Goal: Task Accomplishment & Management: Use online tool/utility

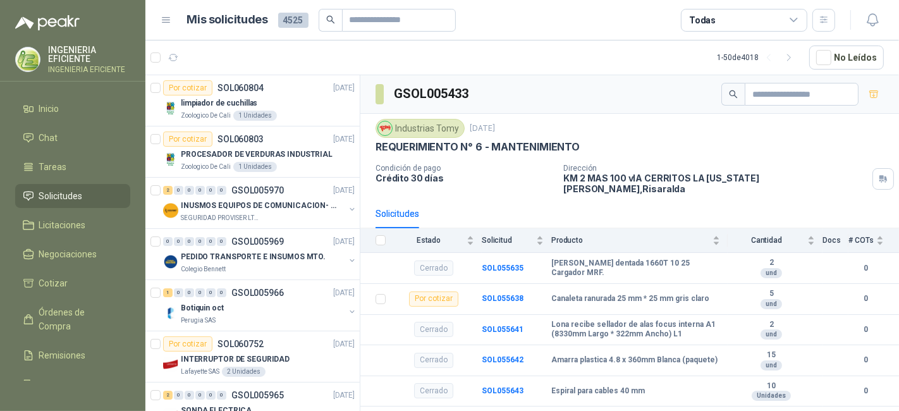
click at [794, 16] on icon at bounding box center [793, 20] width 11 height 11
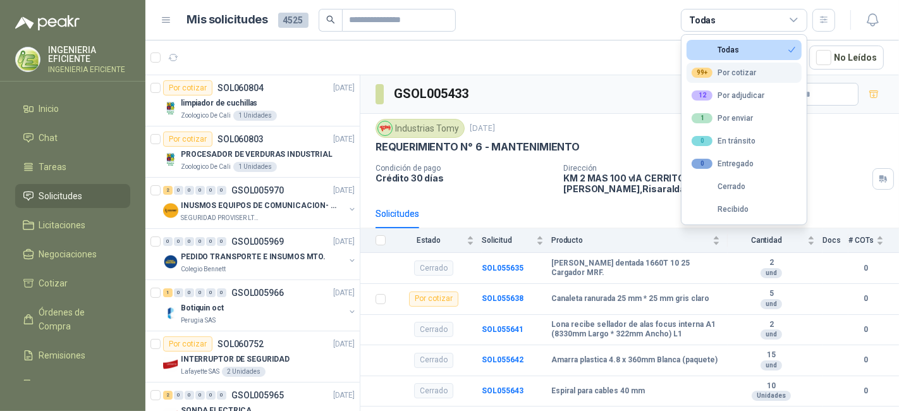
click at [762, 68] on button "99+ Por cotizar" at bounding box center [743, 73] width 115 height 20
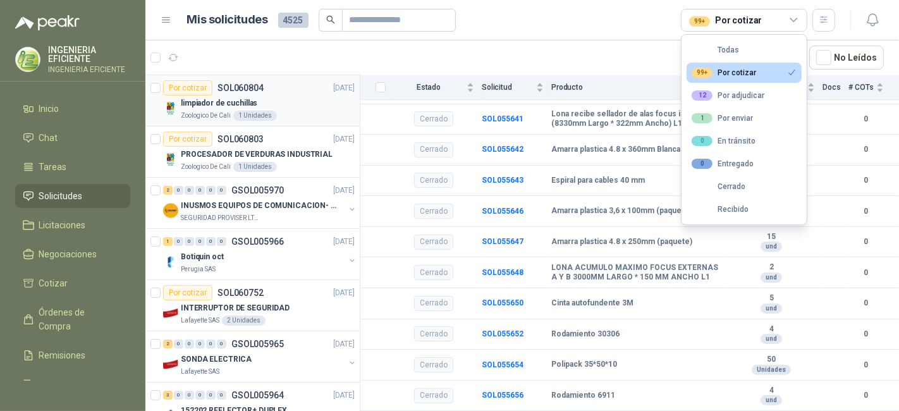
click at [272, 111] on div "1 Unidades" at bounding box center [255, 116] width 44 height 10
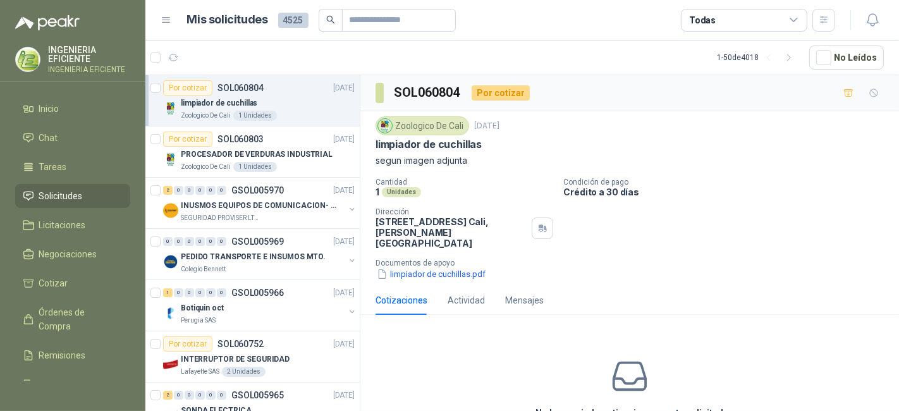
click at [731, 21] on div "Todas" at bounding box center [744, 20] width 126 height 23
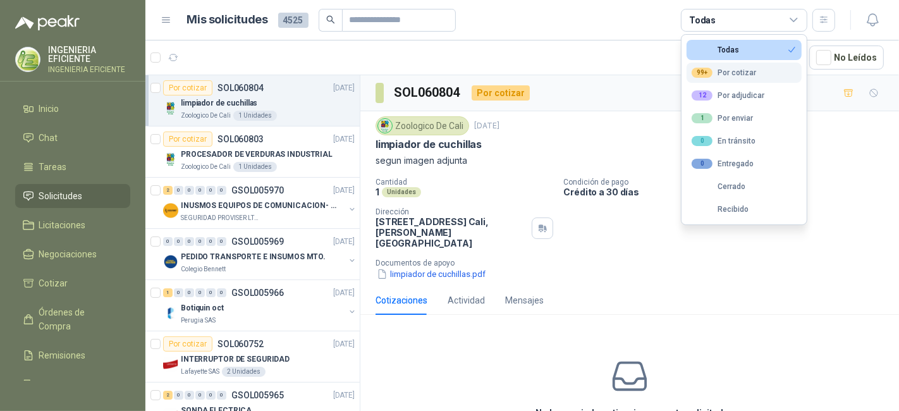
click at [734, 72] on div "99+ Por cotizar" at bounding box center [723, 73] width 64 height 10
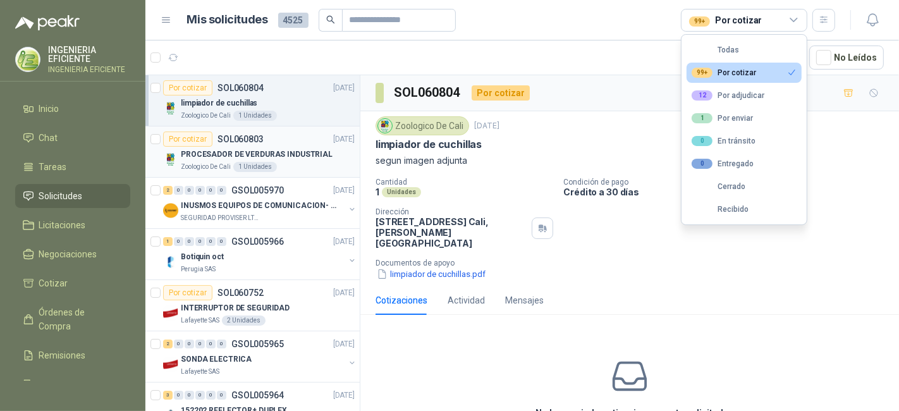
click at [265, 137] on div "Por cotizar SOL060803 [DATE]" at bounding box center [258, 138] width 191 height 15
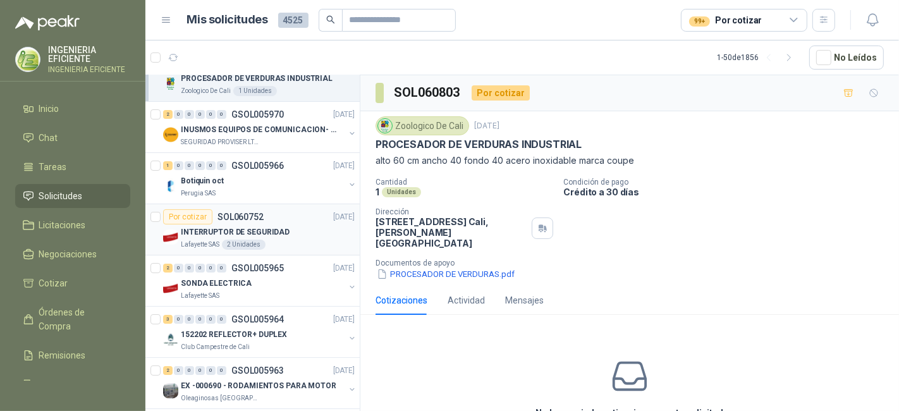
scroll to position [140, 0]
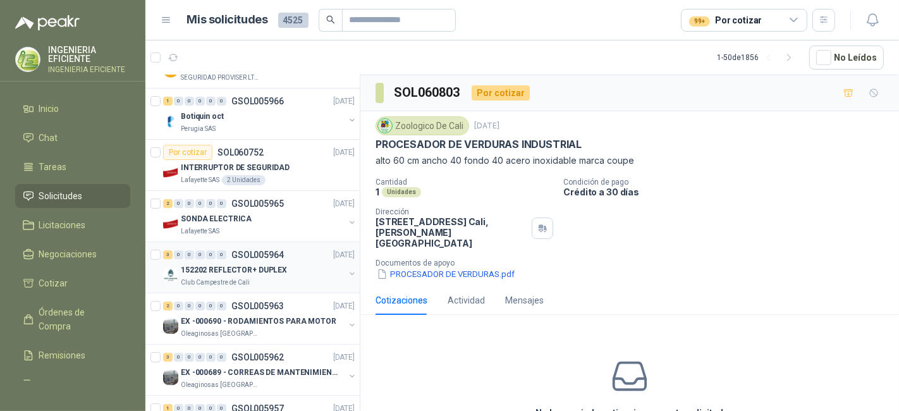
click at [260, 250] on p "GSOL005964" at bounding box center [257, 254] width 52 height 9
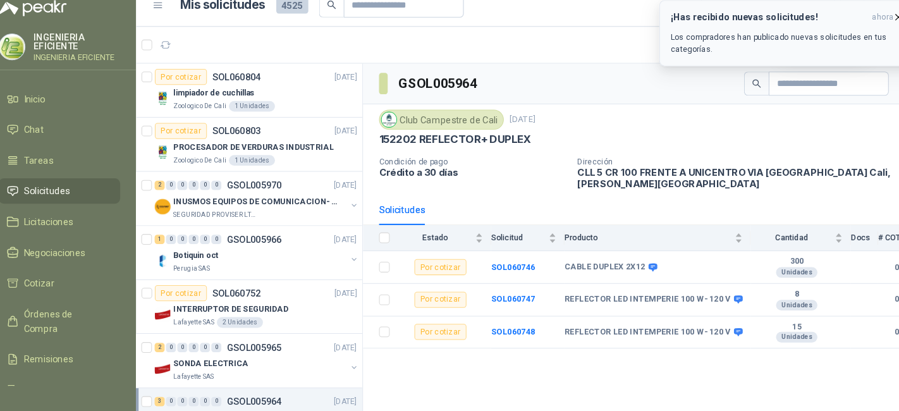
click at [827, 44] on p "Los compradores han publicado nuevas solicitudes en tus categorías." at bounding box center [762, 55] width 221 height 23
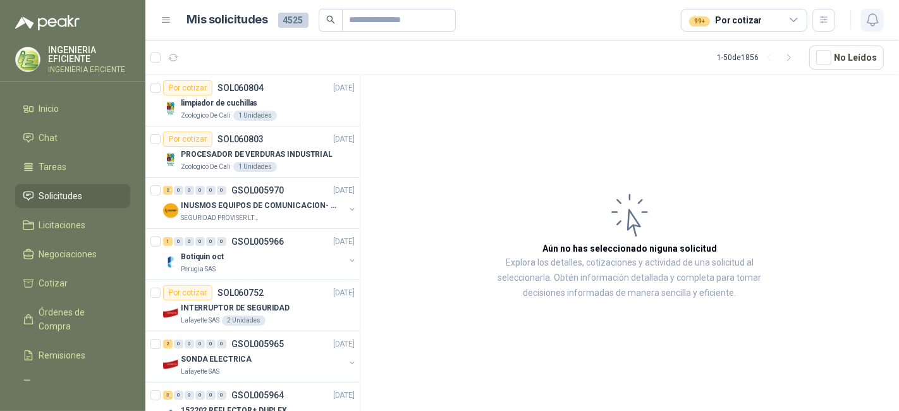
click at [872, 17] on icon "button" at bounding box center [873, 20] width 16 height 16
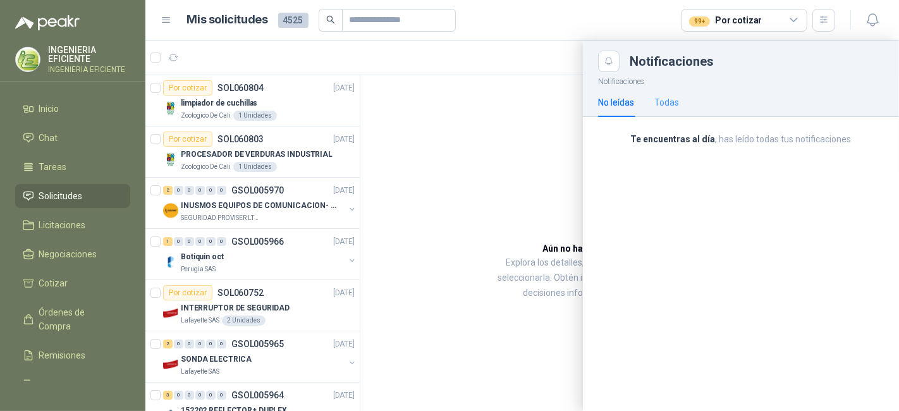
click at [664, 110] on div "Todas" at bounding box center [666, 102] width 25 height 29
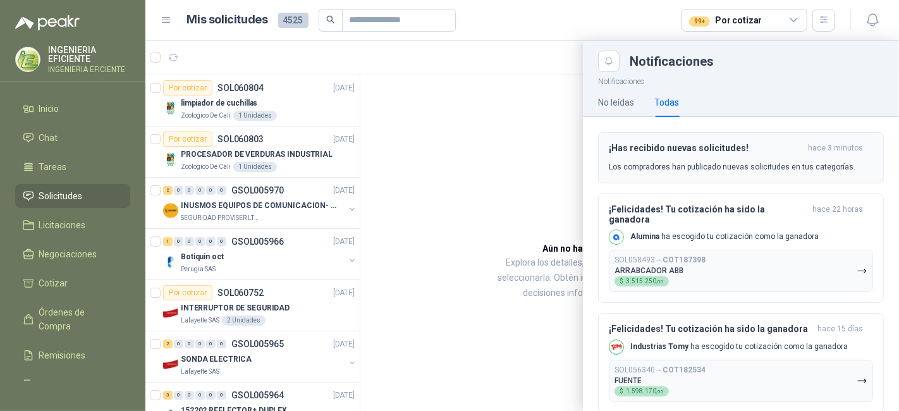
click at [668, 138] on button "¡Has recibido nuevas solicitudes! hace 3 minutos Los compradores han publicado …" at bounding box center [741, 157] width 286 height 51
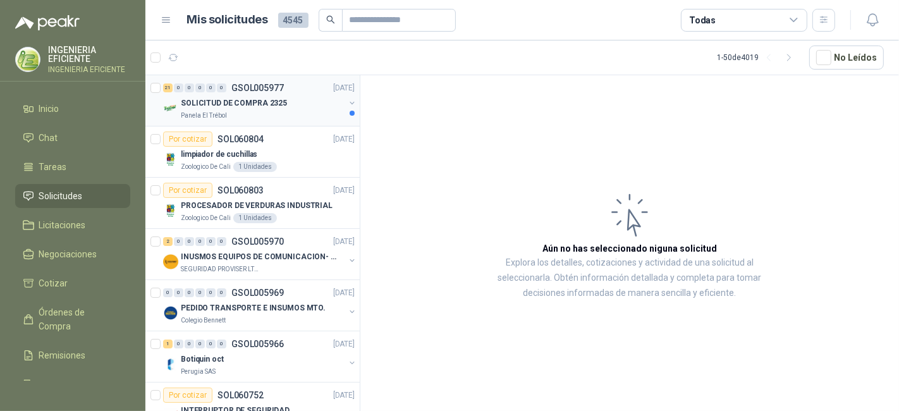
click at [291, 98] on div "SOLICITUD DE COMPRA 2325" at bounding box center [263, 102] width 164 height 15
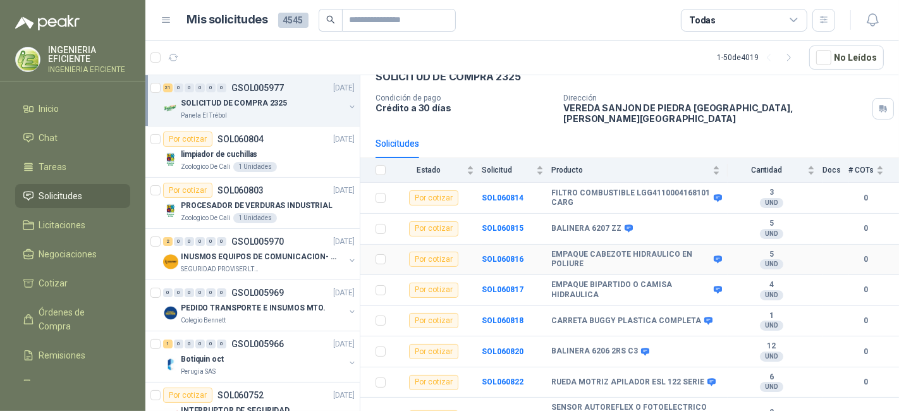
scroll to position [140, 0]
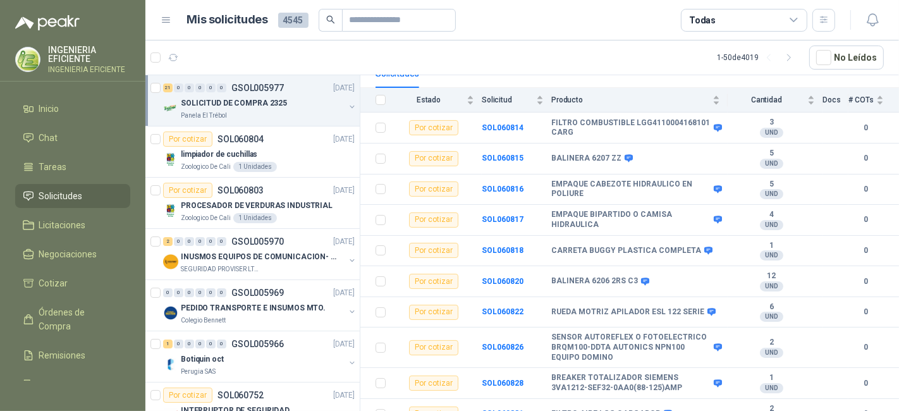
click at [789, 24] on icon at bounding box center [793, 20] width 11 height 11
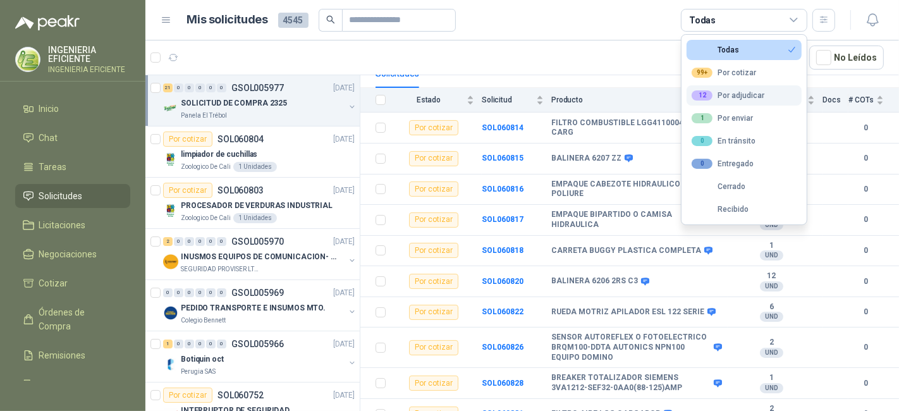
click at [719, 99] on div "12 Por adjudicar" at bounding box center [727, 95] width 73 height 10
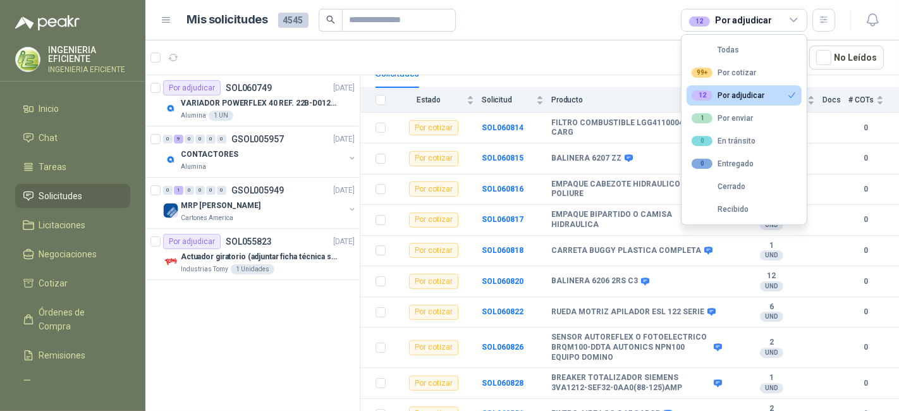
click at [51, 187] on link "Solicitudes" at bounding box center [72, 196] width 115 height 24
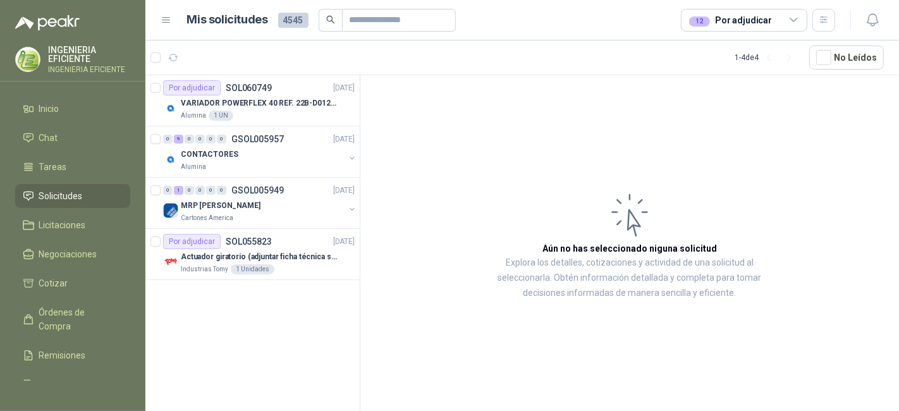
click at [788, 18] on icon at bounding box center [793, 20] width 11 height 11
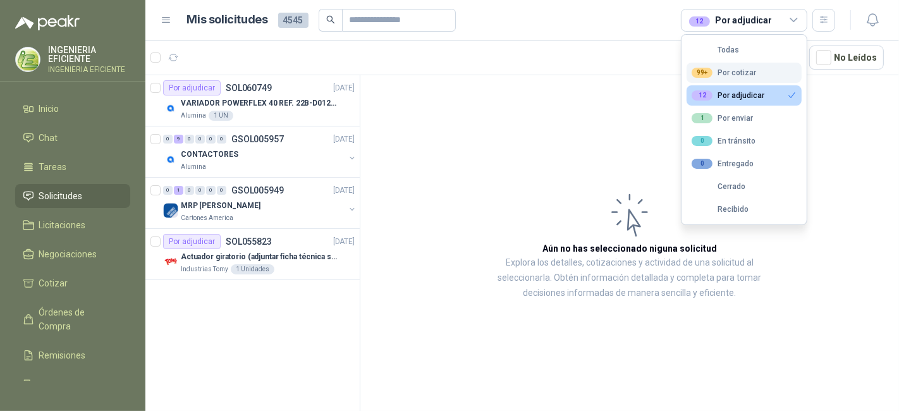
click at [720, 76] on div "99+ Por cotizar" at bounding box center [723, 73] width 64 height 10
click at [782, 100] on button "12 Por adjudicar" at bounding box center [743, 95] width 115 height 20
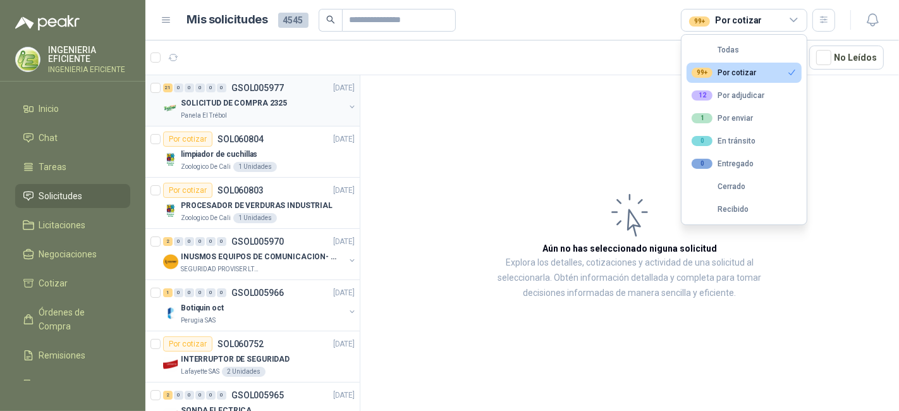
click at [239, 121] on div "21 0 0 0 0 0 GSOL005977 [DATE] SOLICITUD DE COMPRA 2325 Panela El Trébol" at bounding box center [252, 100] width 214 height 51
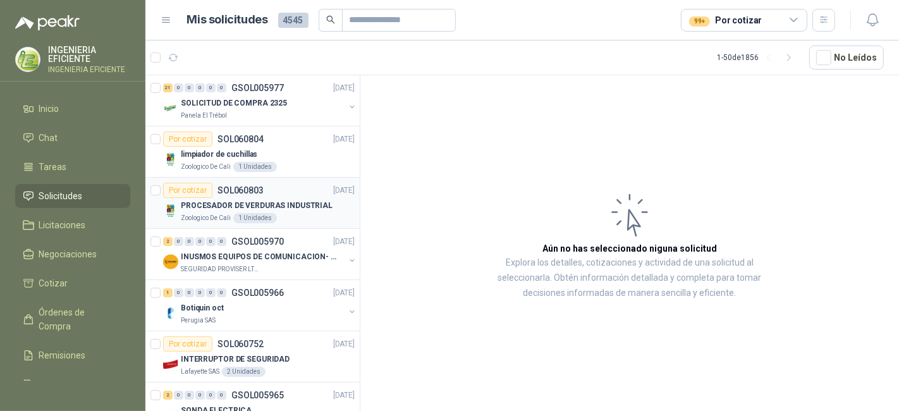
click at [271, 205] on p "PROCESADOR DE VERDURAS INDUSTRIAL" at bounding box center [257, 206] width 152 height 12
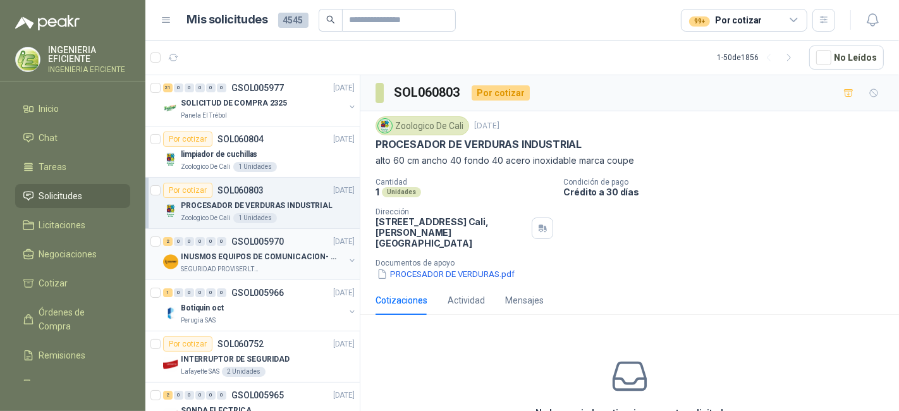
click at [293, 252] on p "INUSMOS EQUIPOS DE COMUNICACION- DGP 8550" at bounding box center [259, 257] width 157 height 12
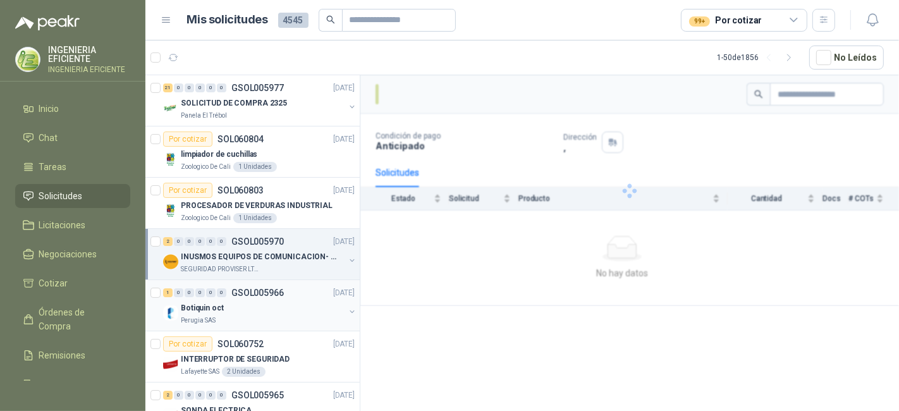
click at [281, 306] on div "Botiquin oct" at bounding box center [263, 307] width 164 height 15
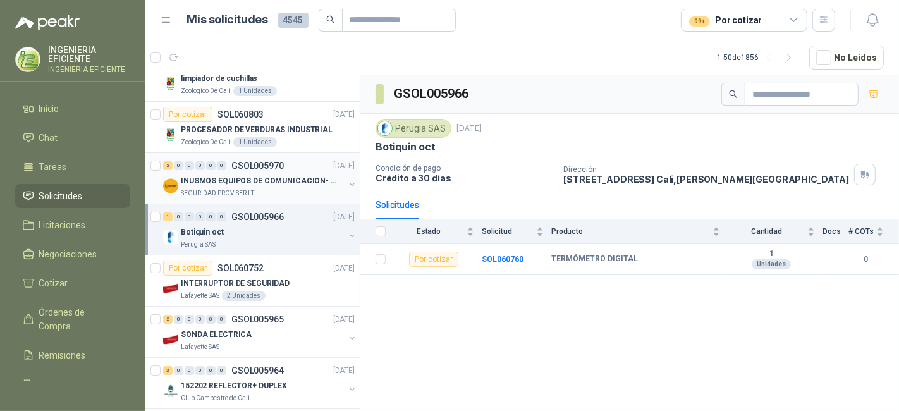
scroll to position [140, 0]
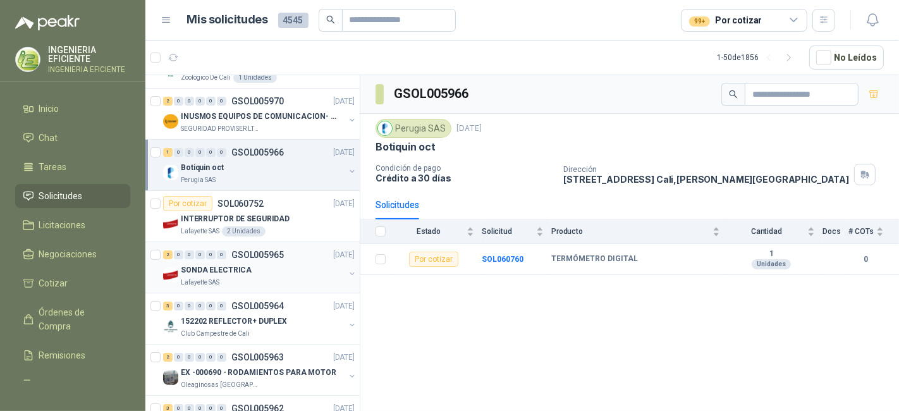
click at [300, 277] on div "Lafayette SAS" at bounding box center [263, 282] width 164 height 10
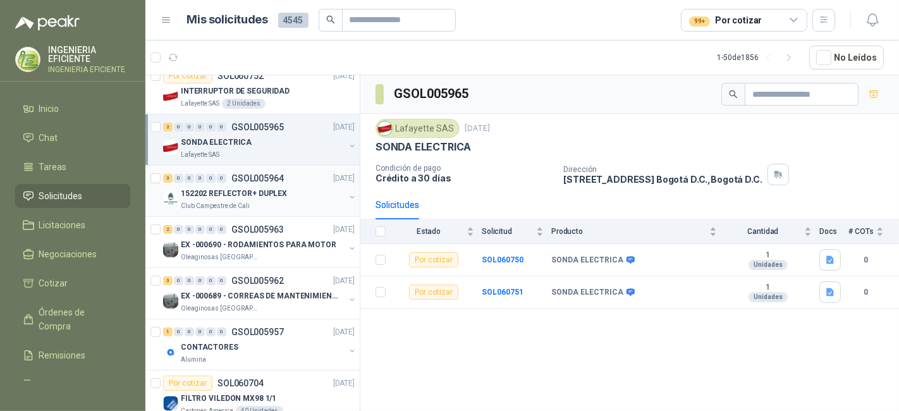
scroll to position [281, 0]
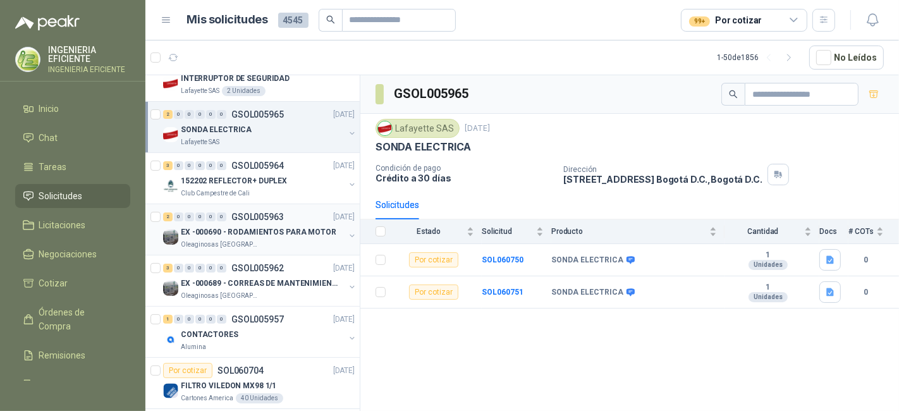
click at [300, 250] on div "2 0 0 0 0 0 GSOL005963 [DATE] EX -000690 - RODAMIENTOS PARA MOTOR Oleaginosas […" at bounding box center [252, 229] width 214 height 51
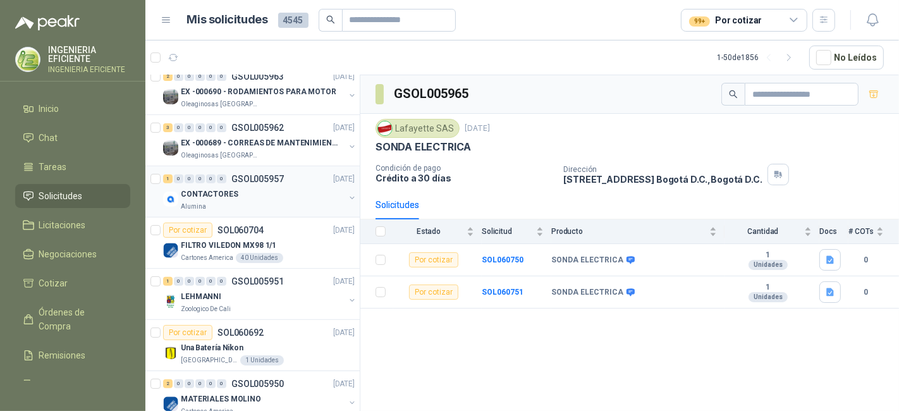
click at [272, 202] on div "Alumina" at bounding box center [263, 207] width 164 height 10
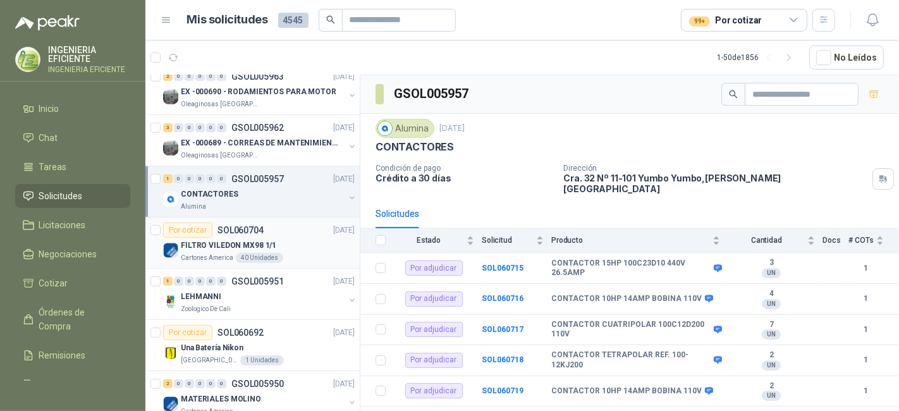
click at [279, 257] on div "Cartones America 40 Unidades" at bounding box center [268, 258] width 174 height 10
click at [289, 304] on div "Zoologico De Cali" at bounding box center [263, 309] width 164 height 10
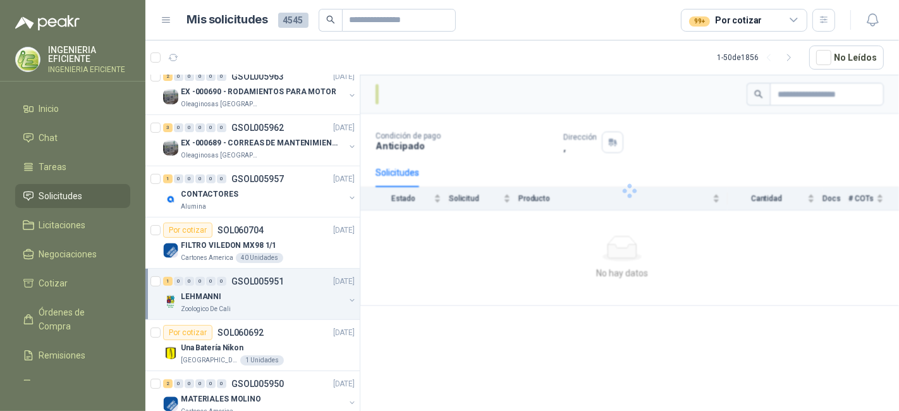
scroll to position [561, 0]
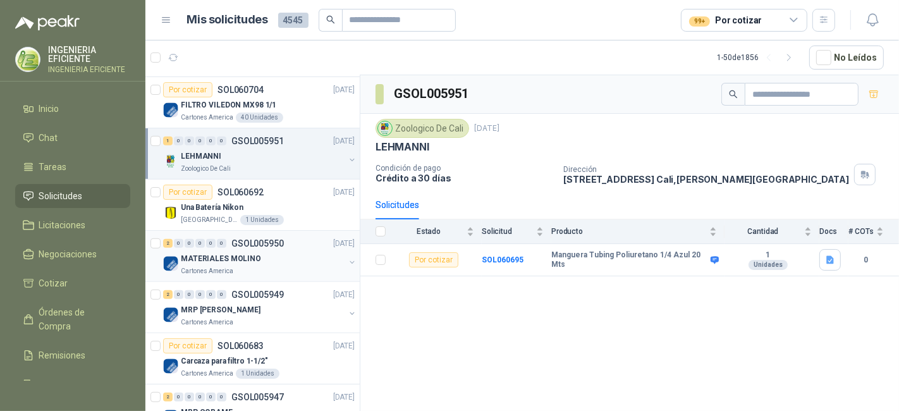
click at [295, 251] on div "MATERIALES MOLINO" at bounding box center [263, 258] width 164 height 15
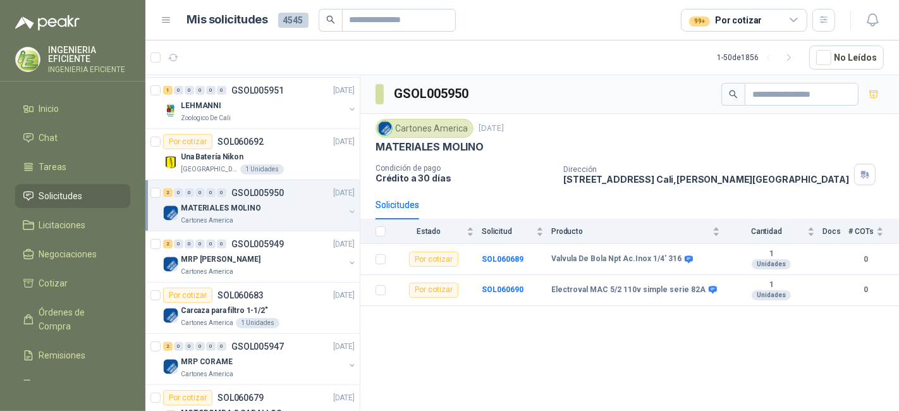
scroll to position [632, 0]
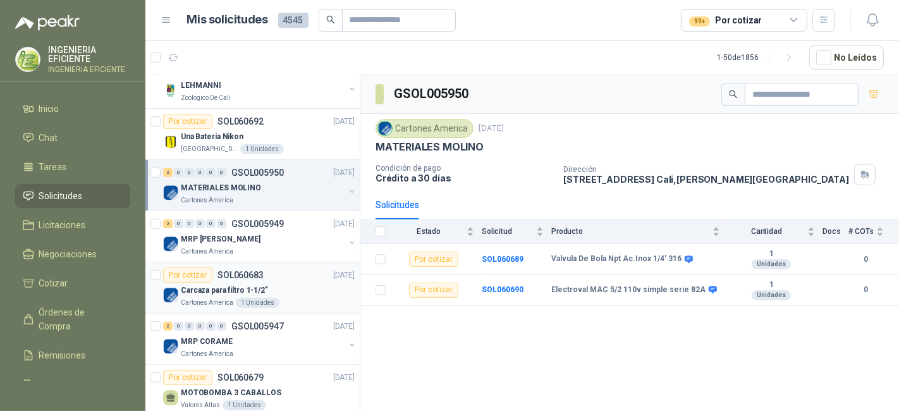
click at [293, 277] on div "Por cotizar SOL060683 [DATE]" at bounding box center [258, 274] width 191 height 15
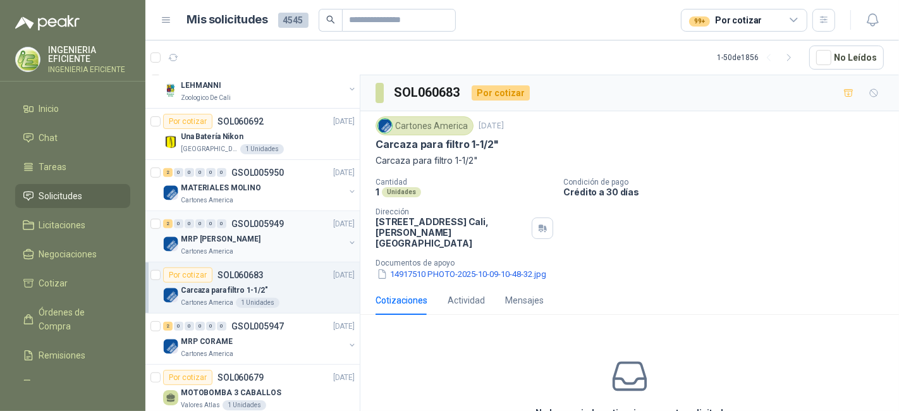
click at [296, 231] on div "MRP [PERSON_NAME]" at bounding box center [263, 238] width 164 height 15
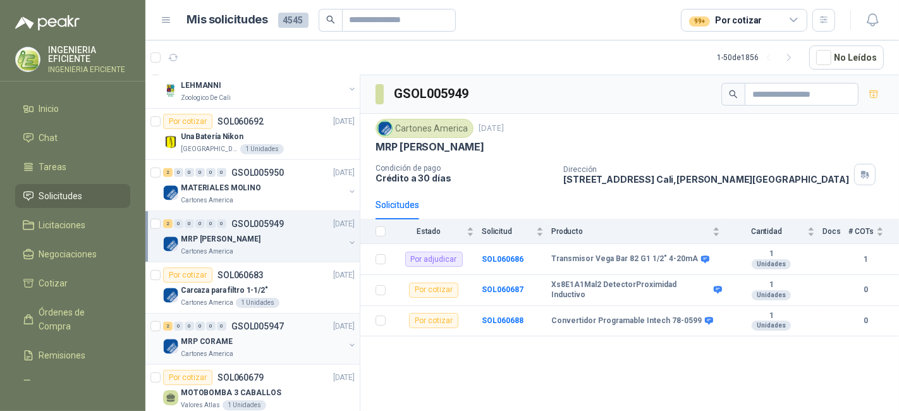
click at [270, 338] on div "MRP CORAME" at bounding box center [263, 341] width 164 height 15
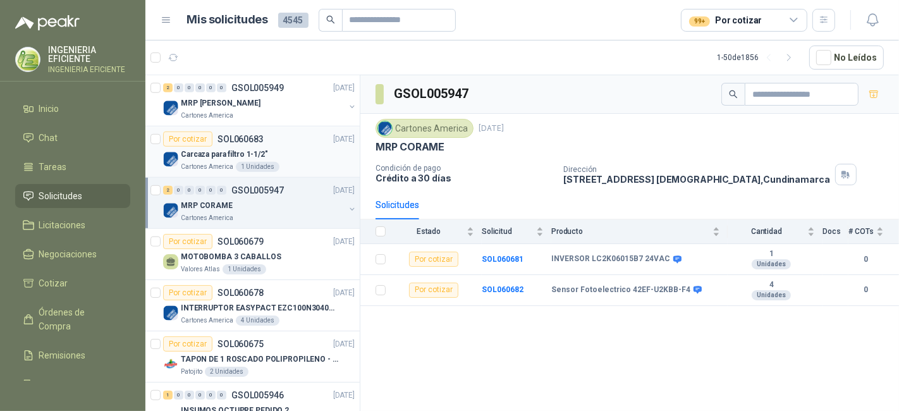
scroll to position [842, 0]
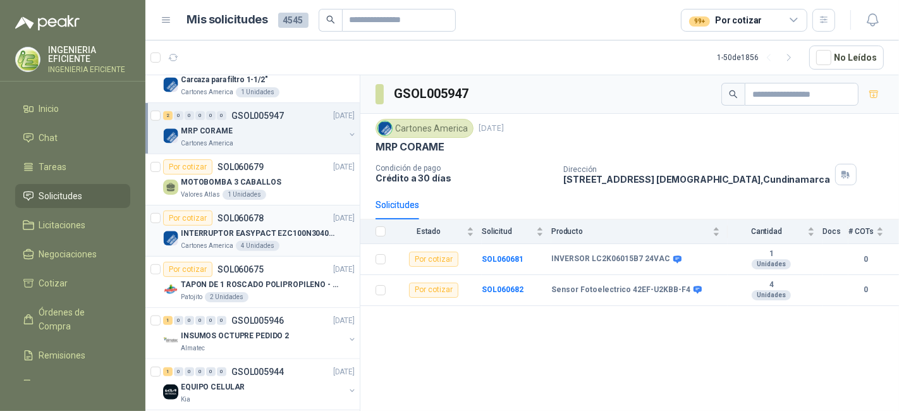
click at [299, 241] on div "Cartones America 4 Unidades" at bounding box center [268, 246] width 174 height 10
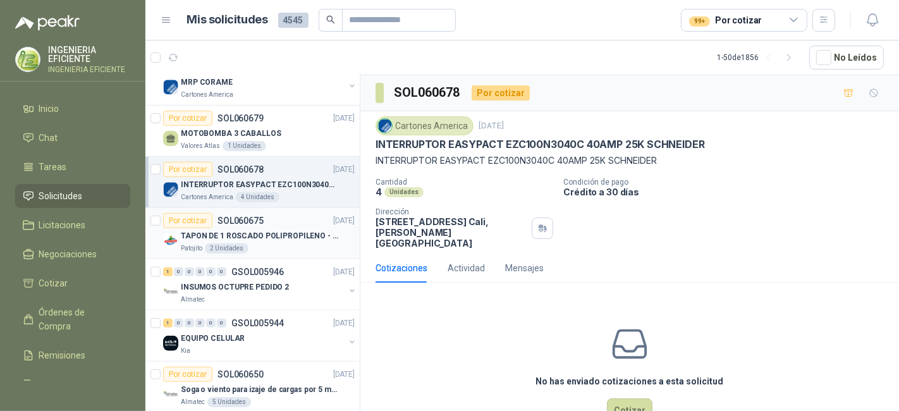
scroll to position [913, 0]
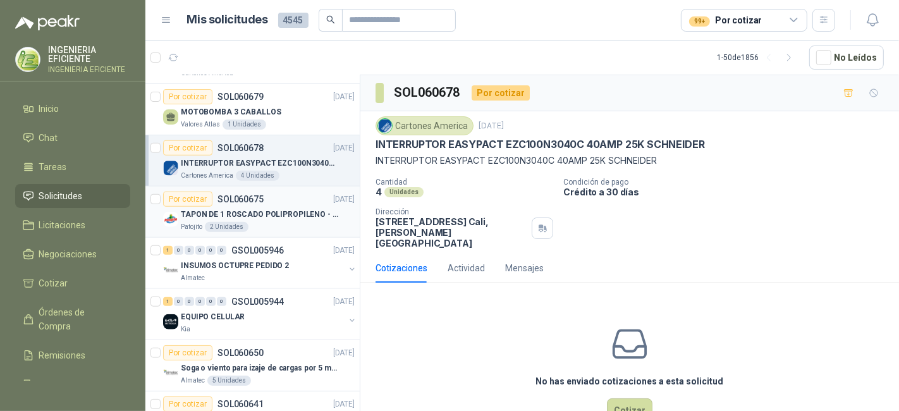
click at [309, 222] on div "Patojito 2 Unidades" at bounding box center [268, 227] width 174 height 10
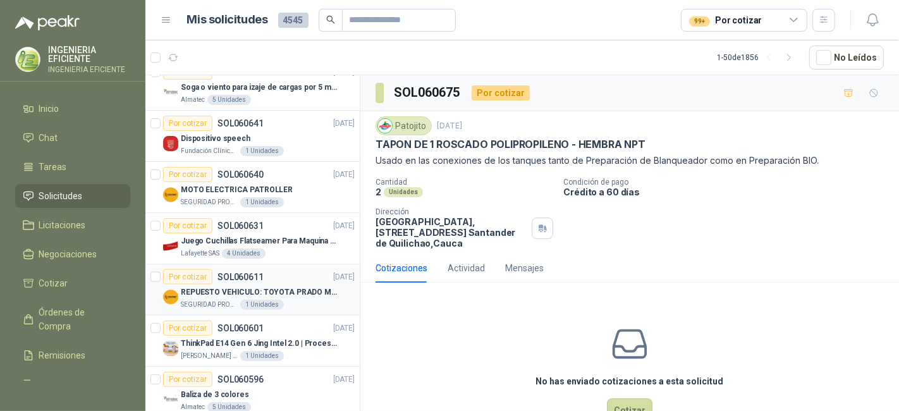
scroll to position [1264, 0]
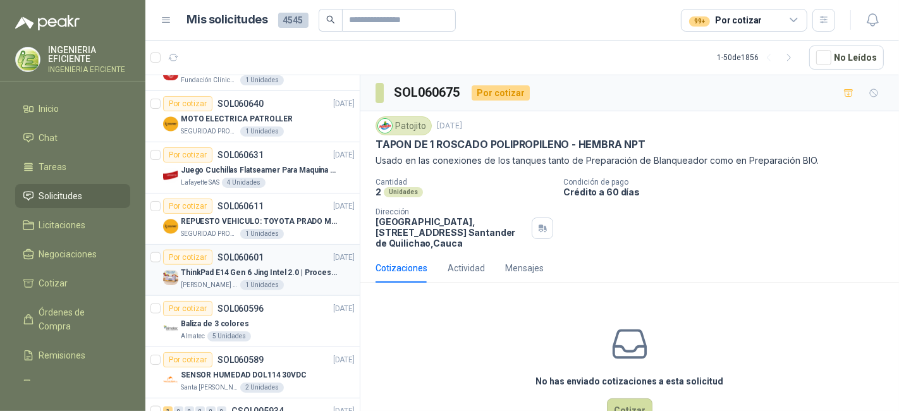
click at [290, 280] on div "[PERSON_NAME] Foods S.A. 1 Unidades" at bounding box center [268, 285] width 174 height 10
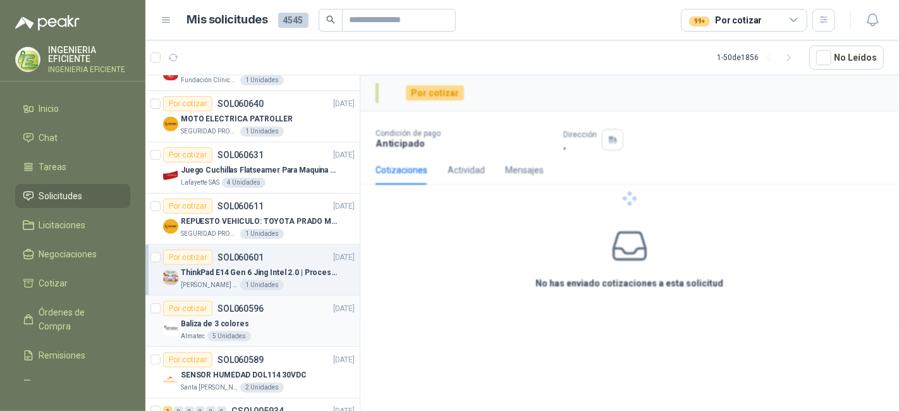
click at [294, 306] on div "Por cotizar SOL060596 [DATE]" at bounding box center [258, 308] width 191 height 15
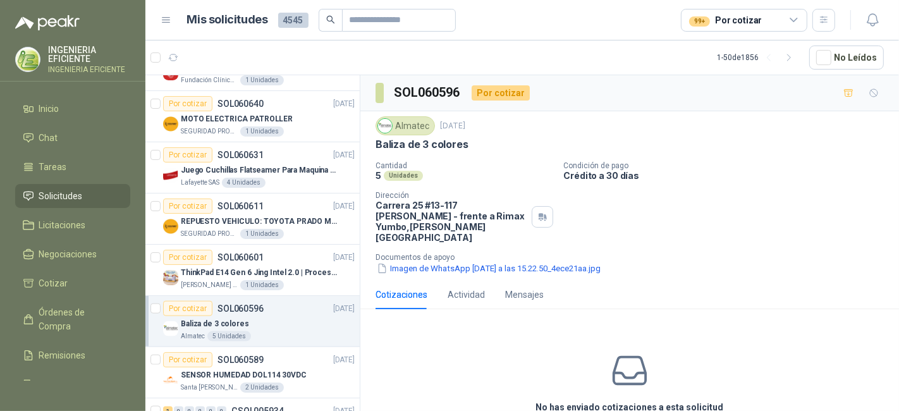
scroll to position [1404, 0]
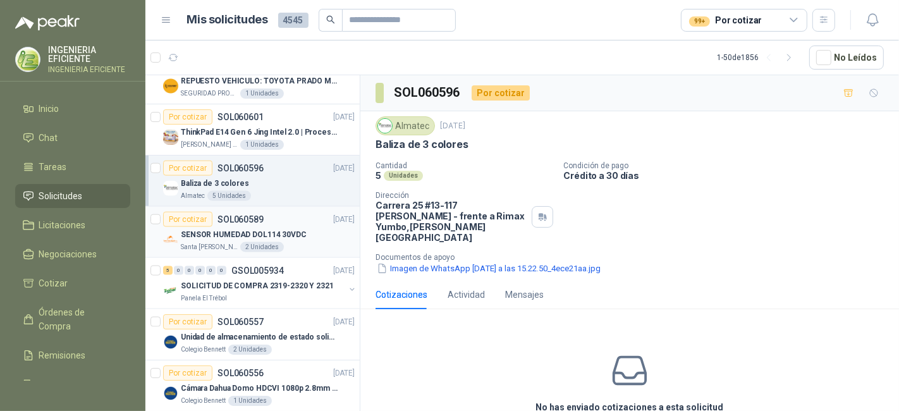
click at [296, 242] on div "Santa [PERSON_NAME] 2 Unidades" at bounding box center [268, 247] width 174 height 10
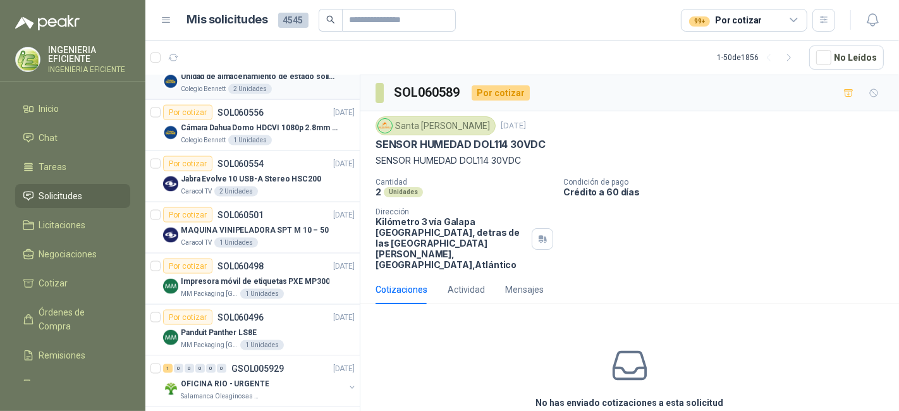
scroll to position [1685, 0]
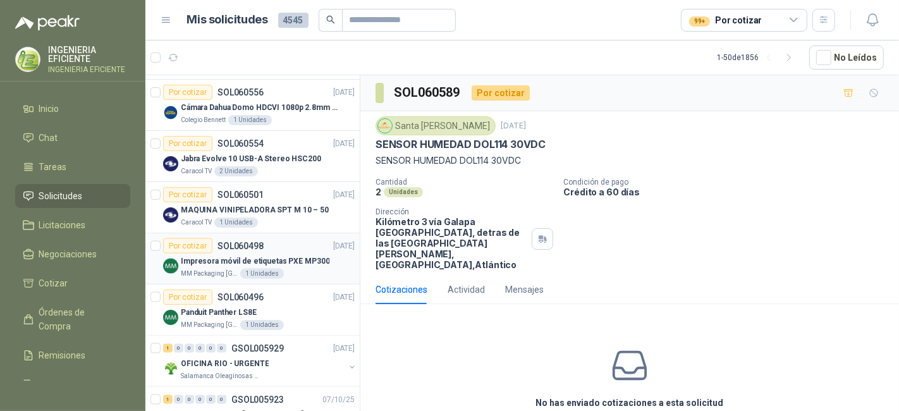
click at [294, 260] on div "Impresora móvil de etiquetas PXE MP300" at bounding box center [268, 260] width 174 height 15
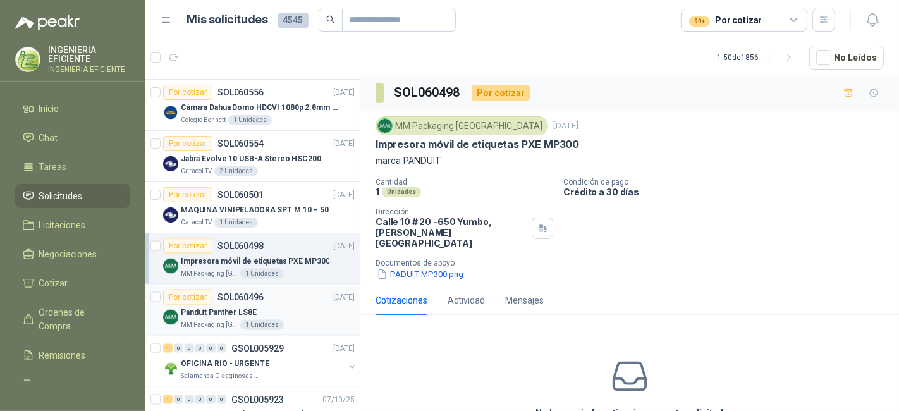
scroll to position [1755, 0]
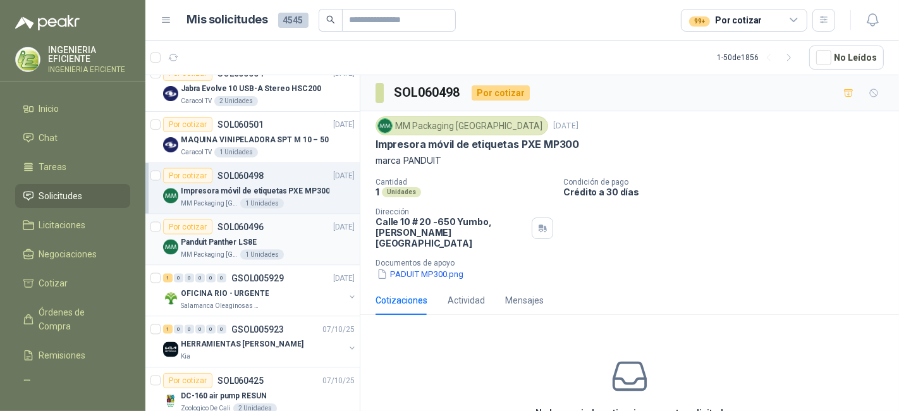
click at [296, 234] on div "Panduit Panther LS8E" at bounding box center [268, 241] width 174 height 15
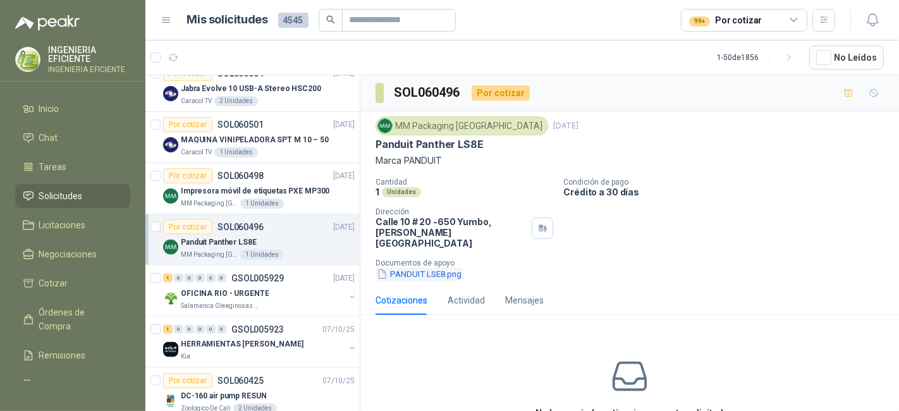
click at [448, 267] on button "PANDUIT LSE8.png" at bounding box center [418, 273] width 87 height 13
click at [321, 185] on div "Impresora móvil de etiquetas PXE MP300" at bounding box center [268, 190] width 174 height 15
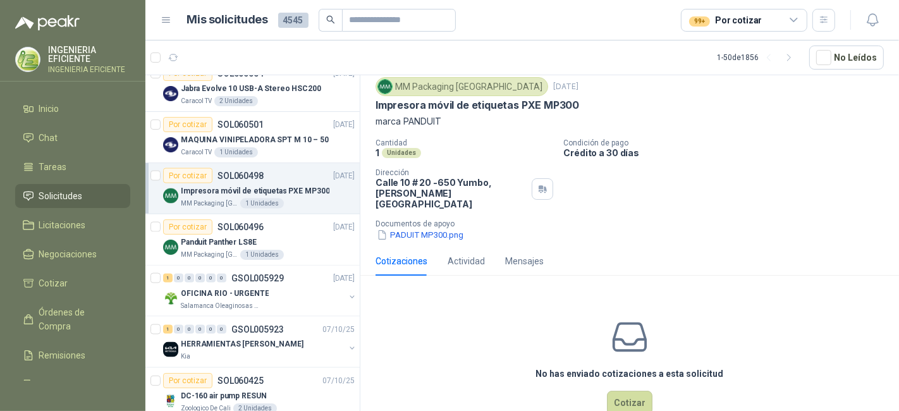
scroll to position [59, 0]
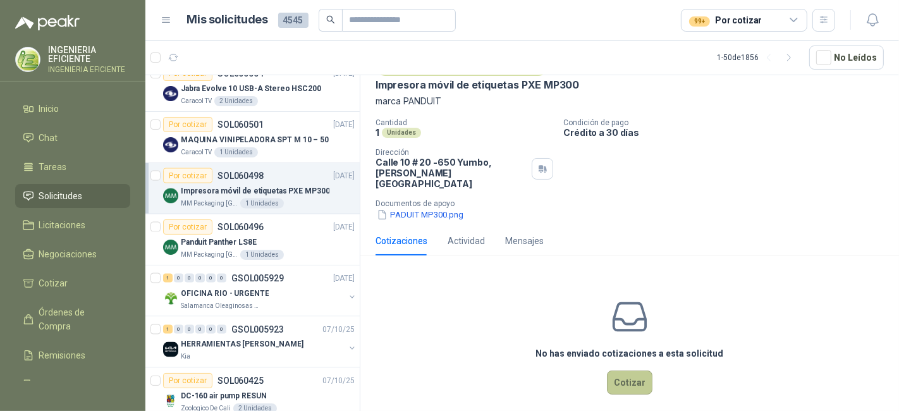
click at [626, 370] on button "Cotizar" at bounding box center [630, 382] width 46 height 24
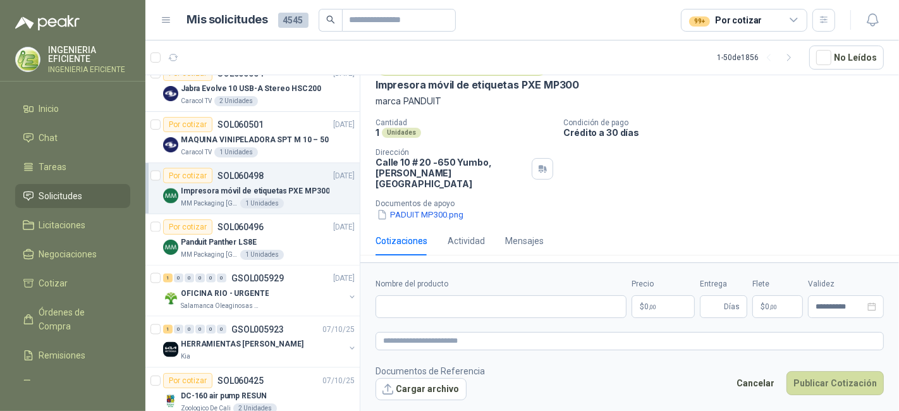
scroll to position [51, 0]
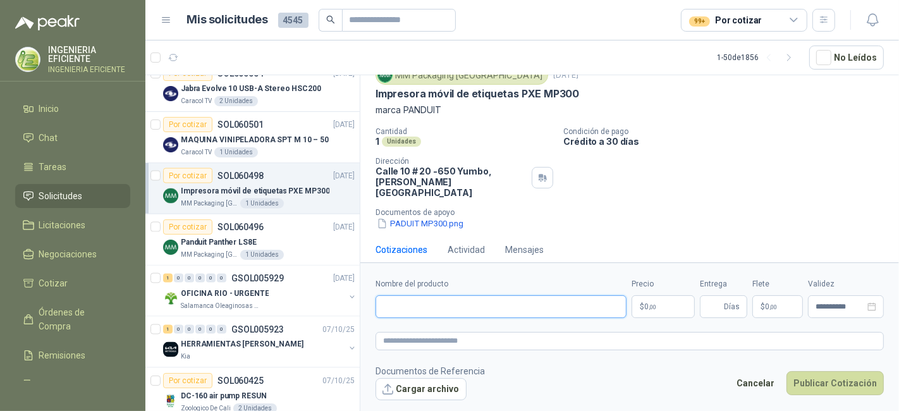
drag, startPoint x: 505, startPoint y: 306, endPoint x: 516, endPoint y: 322, distance: 19.6
click at [505, 306] on input "Nombre del producto" at bounding box center [500, 306] width 251 height 23
paste input "**********"
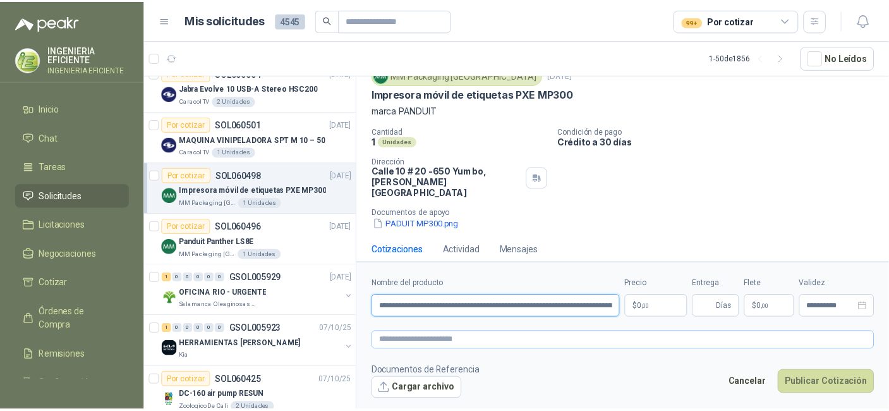
scroll to position [0, 130]
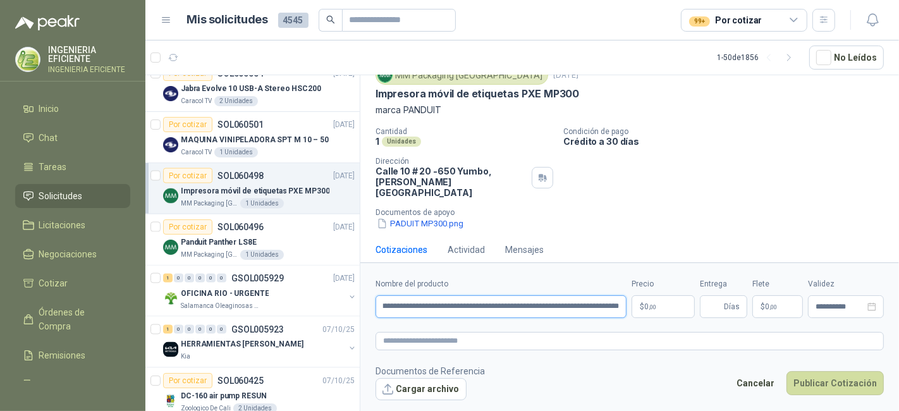
type input "**********"
click at [671, 303] on p "$ 0 ,00" at bounding box center [662, 306] width 63 height 23
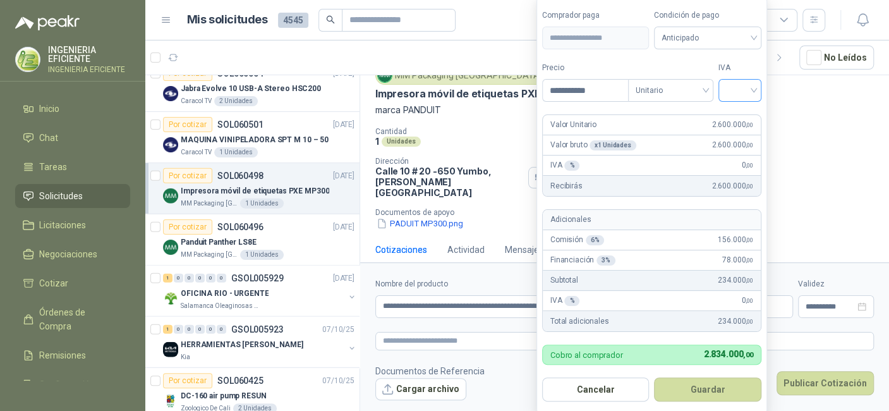
type input "**********"
click at [753, 93] on input "search" at bounding box center [740, 89] width 28 height 19
click at [744, 121] on div "19%" at bounding box center [742, 118] width 23 height 14
click at [740, 44] on span "Anticipado" at bounding box center [711, 37] width 94 height 19
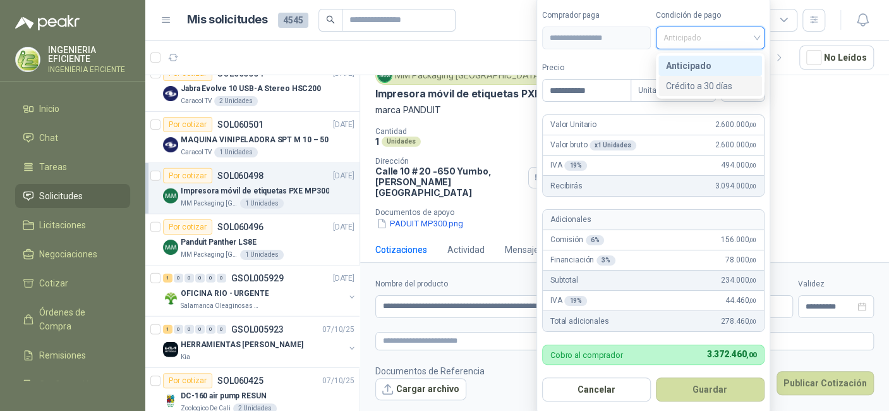
click at [700, 87] on div "Crédito a 30 días" at bounding box center [710, 86] width 88 height 14
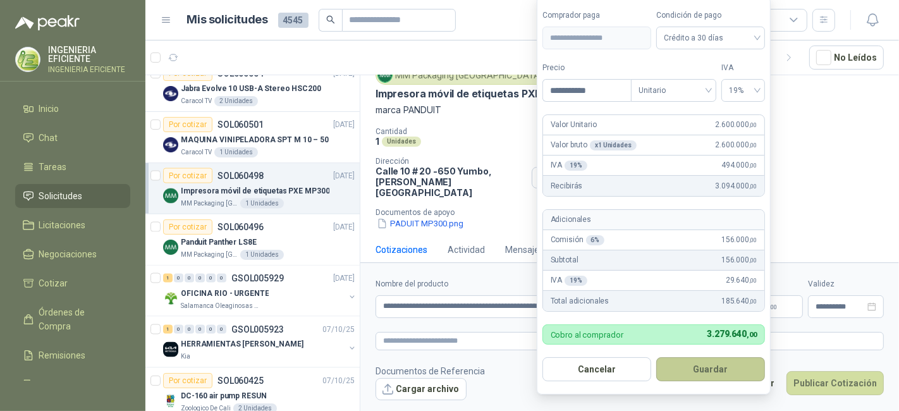
click at [694, 368] on button "Guardar" at bounding box center [710, 369] width 109 height 24
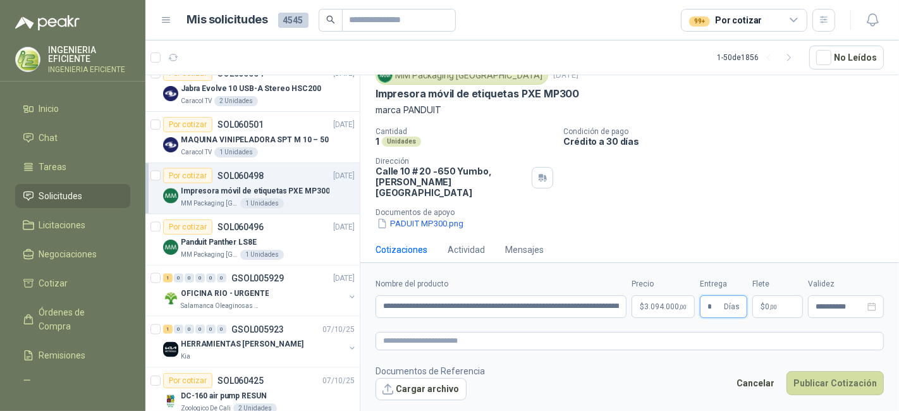
type input "*"
click at [669, 331] on form "**********" at bounding box center [629, 338] width 538 height 153
click at [838, 313] on div "**********" at bounding box center [846, 306] width 76 height 23
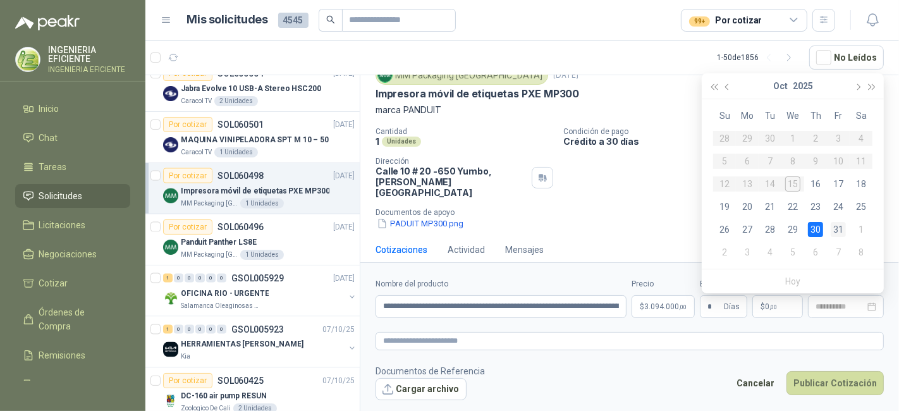
click at [837, 229] on div "31" at bounding box center [837, 229] width 15 height 15
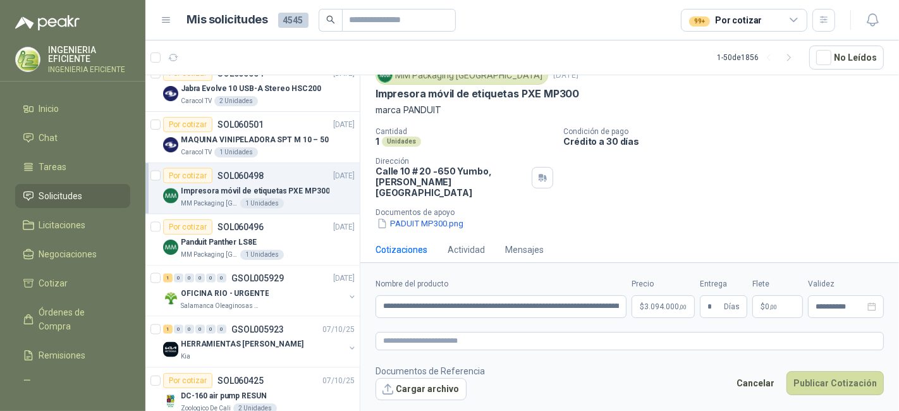
type input "**********"
click at [853, 382] on button "Publicar Cotización" at bounding box center [834, 383] width 97 height 24
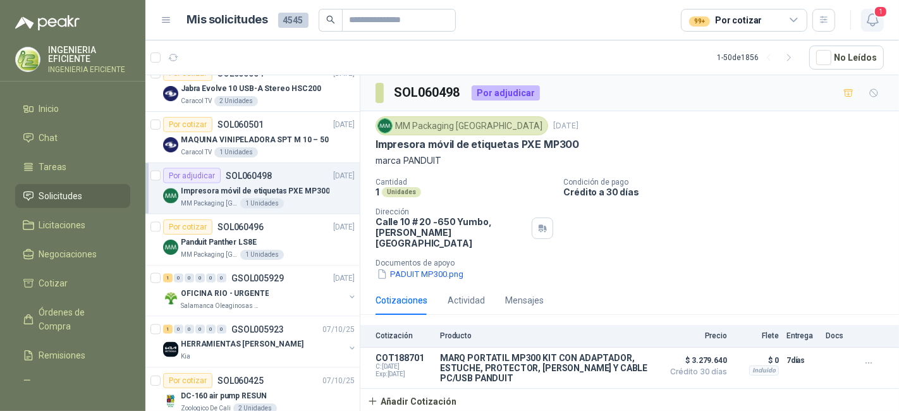
click at [874, 24] on icon "button" at bounding box center [871, 20] width 11 height 12
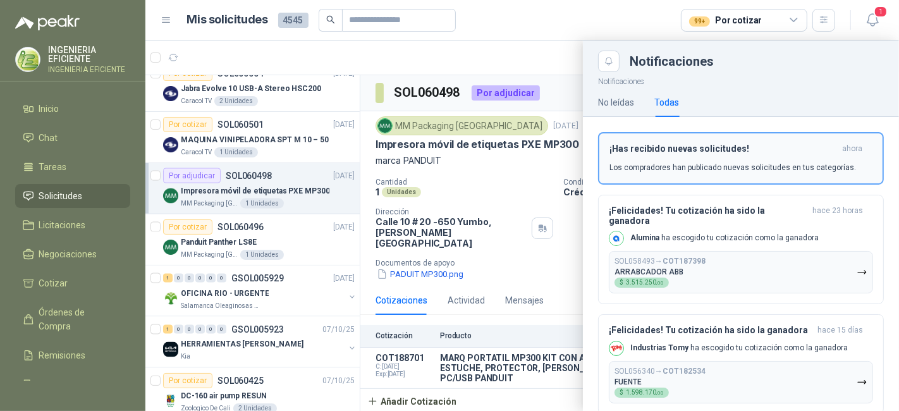
click at [725, 154] on div "¡Has recibido nuevas solicitudes! ahora Los compradores han publicado nuevas so…" at bounding box center [740, 158] width 263 height 30
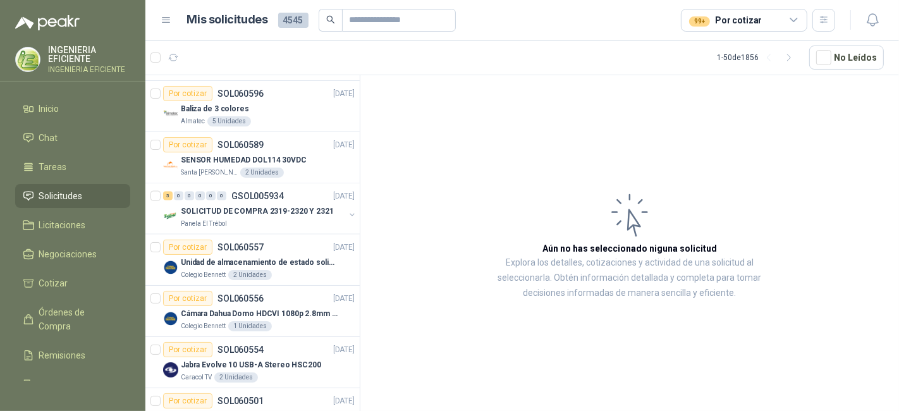
scroll to position [1474, 0]
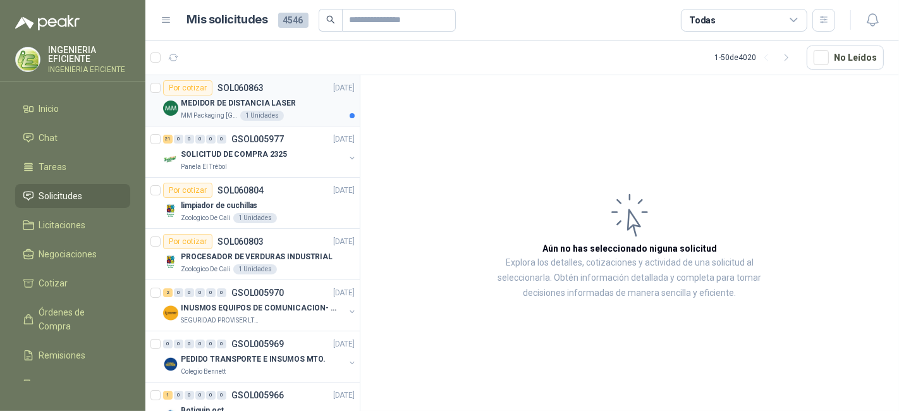
click at [274, 111] on div "1 Unidades" at bounding box center [262, 116] width 44 height 10
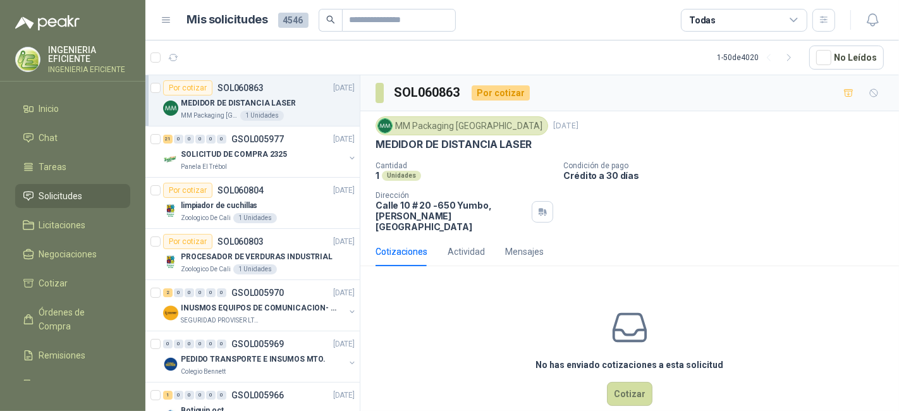
drag, startPoint x: 789, startPoint y: 224, endPoint x: 655, endPoint y: 407, distance: 227.4
click at [789, 224] on div "MM Packaging Colombia 15 oct, 2025 MEDIDOR DE DISTANCIA LASER Cantidad 1 Unidad…" at bounding box center [629, 174] width 538 height 126
click at [875, 22] on icon "button" at bounding box center [871, 20] width 11 height 12
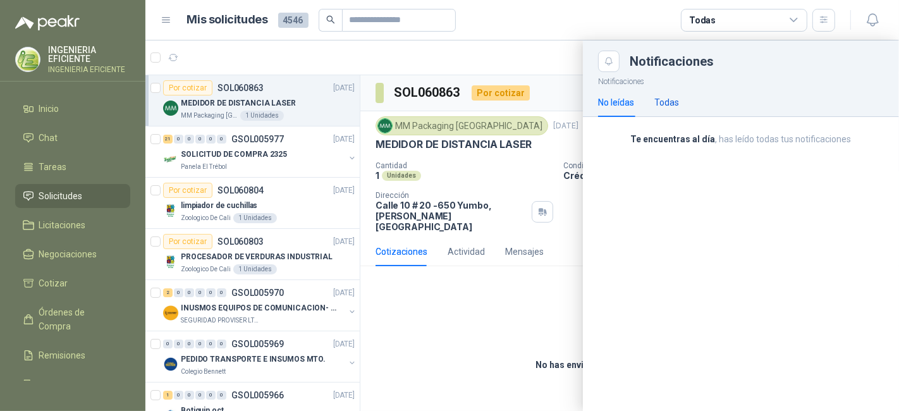
click at [669, 101] on div "Todas" at bounding box center [666, 102] width 25 height 14
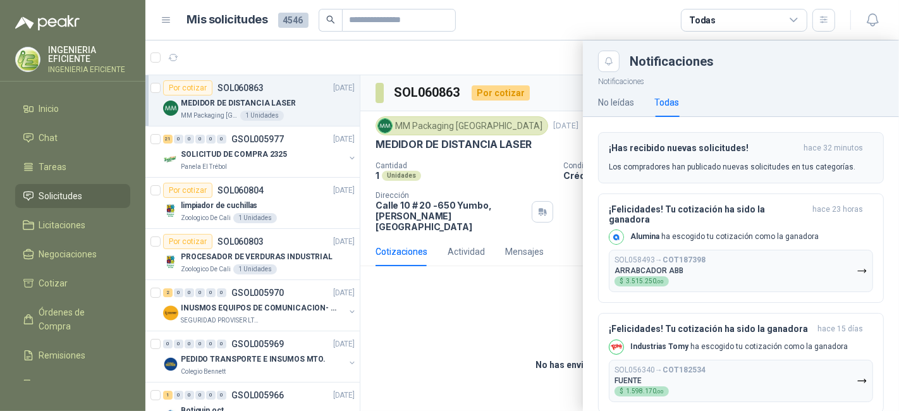
click at [693, 143] on h3 "¡Has recibido nuevas solicitudes!" at bounding box center [704, 148] width 190 height 11
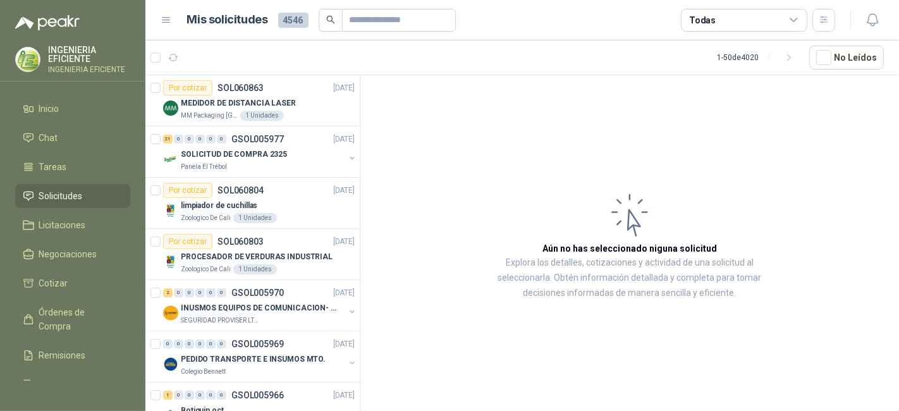
drag, startPoint x: 566, startPoint y: 192, endPoint x: 655, endPoint y: 130, distance: 109.0
click at [566, 192] on article "Aún no has seleccionado niguna solicitud Explora los detalles, cotizaciones y a…" at bounding box center [629, 245] width 538 height 340
